Goal: Find specific page/section: Find specific page/section

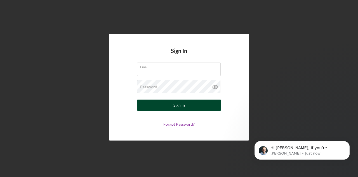
type input "[EMAIL_ADDRESS][DOMAIN_NAME]"
click at [190, 106] on button "Sign In" at bounding box center [179, 104] width 84 height 11
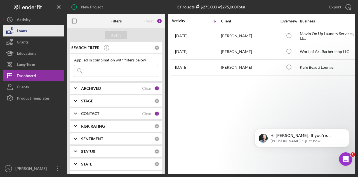
click at [26, 28] on div "Loans" at bounding box center [22, 31] width 10 height 13
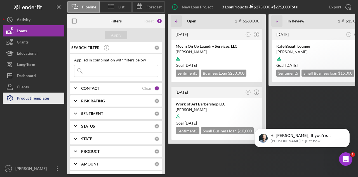
click at [36, 94] on div "Product Templates" at bounding box center [33, 98] width 33 height 13
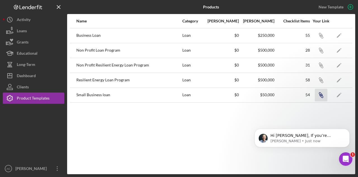
click at [325, 94] on icon "Icon/Link" at bounding box center [321, 94] width 13 height 13
